Goal: Navigation & Orientation: Find specific page/section

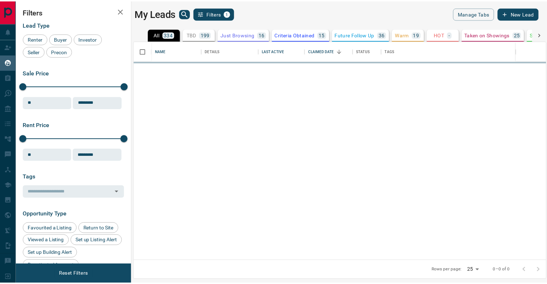
scroll to position [215, 411]
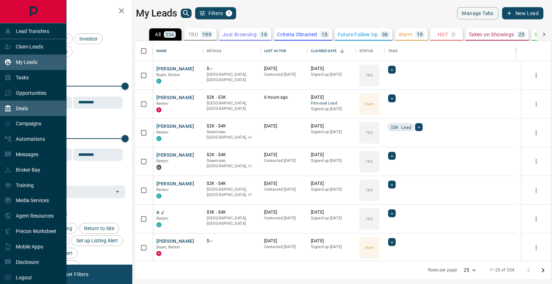
click at [25, 111] on p "Deals" at bounding box center [22, 109] width 12 height 6
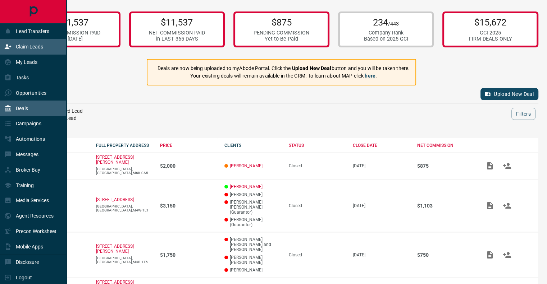
click at [25, 47] on p "Claim Leads" at bounding box center [29, 47] width 27 height 6
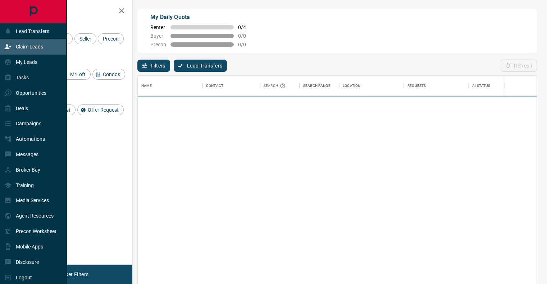
scroll to position [210, 393]
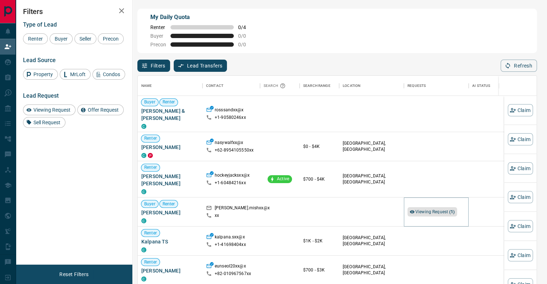
click at [433, 210] on span "Viewing Request ( 1 )" at bounding box center [435, 212] width 40 height 5
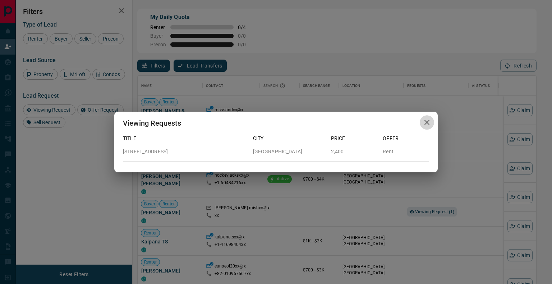
click at [431, 120] on button "button" at bounding box center [427, 122] width 14 height 15
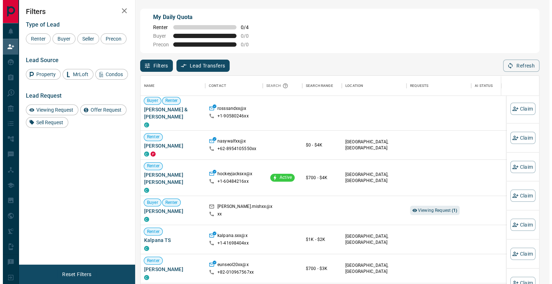
scroll to position [0, 0]
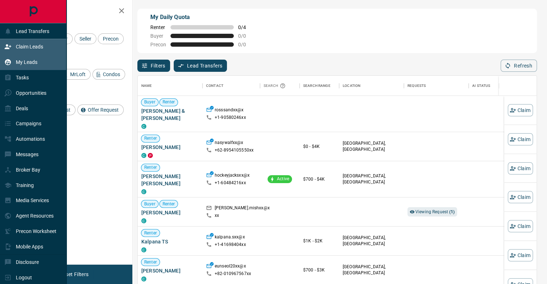
click at [19, 59] on div "My Leads" at bounding box center [20, 62] width 33 height 12
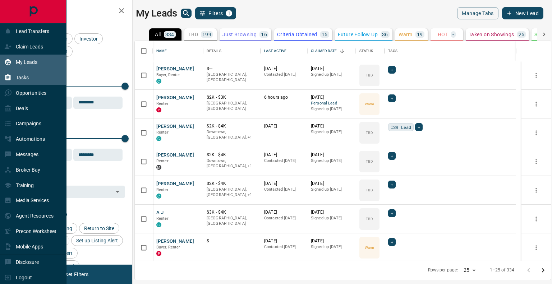
click at [15, 79] on div "Tasks" at bounding box center [16, 78] width 24 height 12
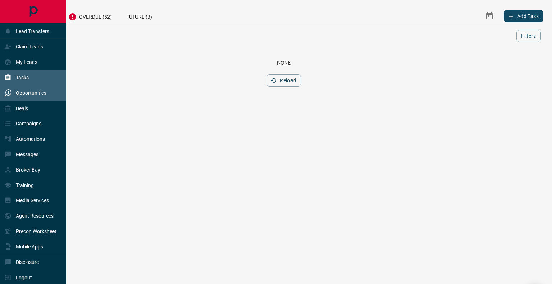
click at [35, 96] on p "Opportunities" at bounding box center [31, 93] width 31 height 6
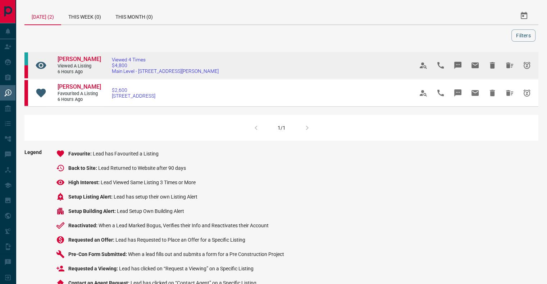
click at [109, 68] on td "Viewed 4 Times $4,800 Main Level - [STREET_ADDRESS][PERSON_NAME]" at bounding box center [252, 66] width 302 height 28
click at [79, 61] on span "[PERSON_NAME]" at bounding box center [79, 59] width 43 height 7
